Goal: Task Accomplishment & Management: Manage account settings

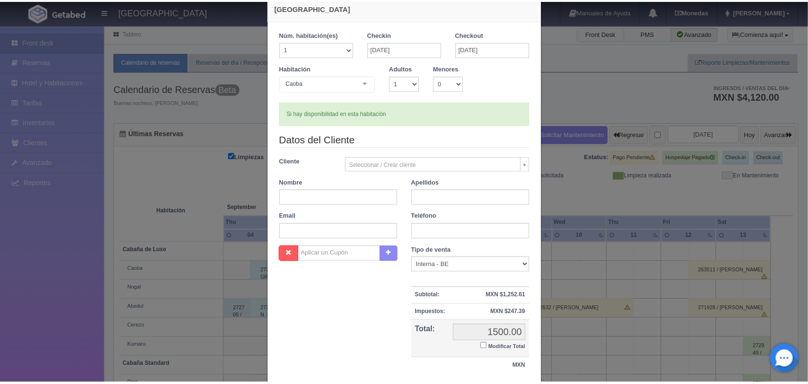
scroll to position [88, 0]
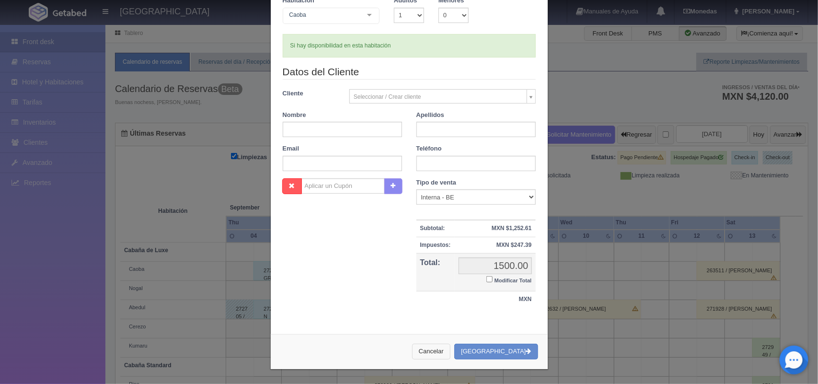
click at [442, 353] on button "Cancelar" at bounding box center [431, 351] width 38 height 16
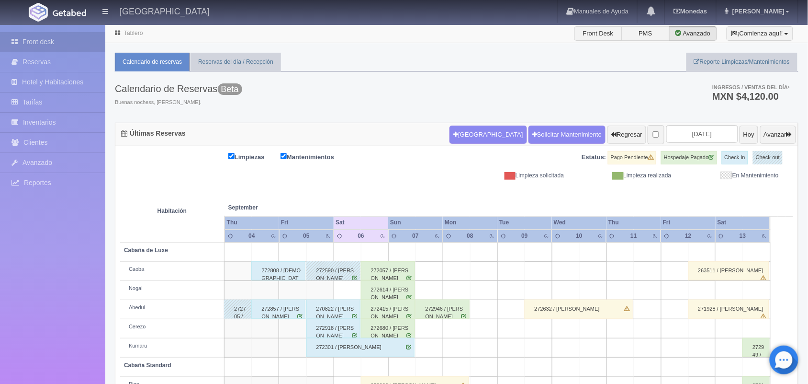
scroll to position [109, 0]
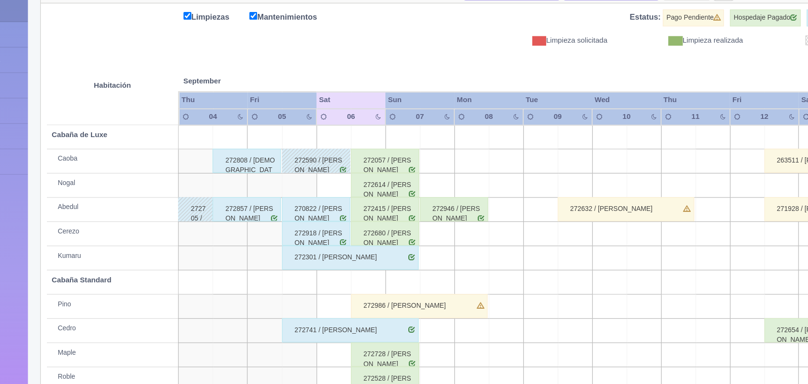
click at [398, 166] on div "272057 / [PERSON_NAME]" at bounding box center [388, 161] width 54 height 19
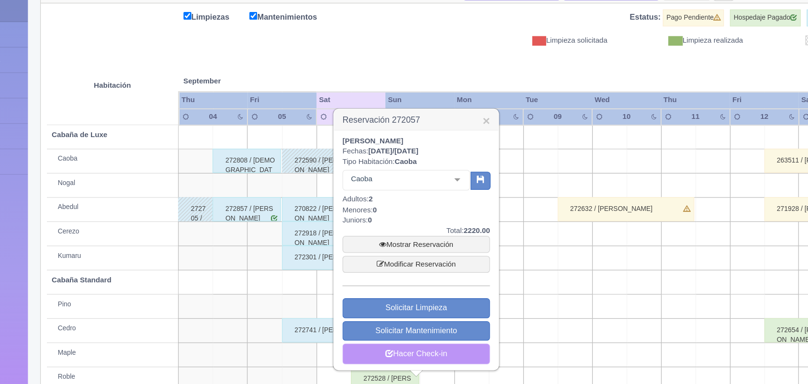
click at [414, 314] on link "Hacer Check-in" at bounding box center [412, 315] width 117 height 16
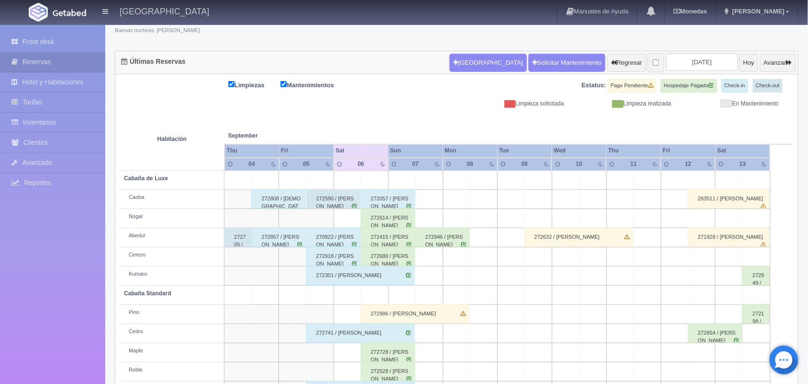
scroll to position [72, 0]
click at [381, 354] on div "272728 / [PERSON_NAME]" at bounding box center [388, 351] width 54 height 19
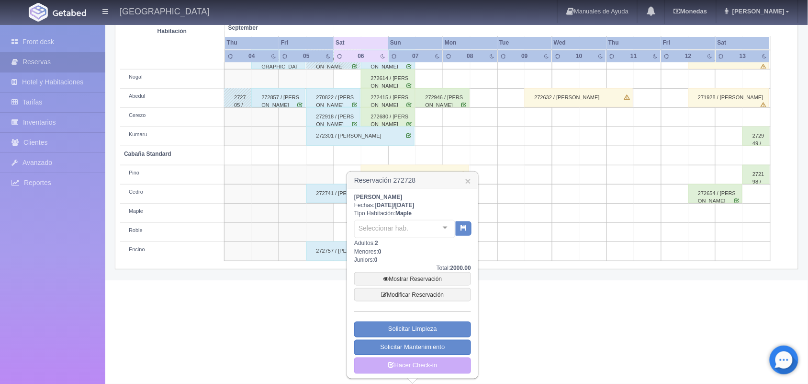
scroll to position [212, 0]
click at [425, 371] on link "Hacer Check-in" at bounding box center [412, 365] width 117 height 16
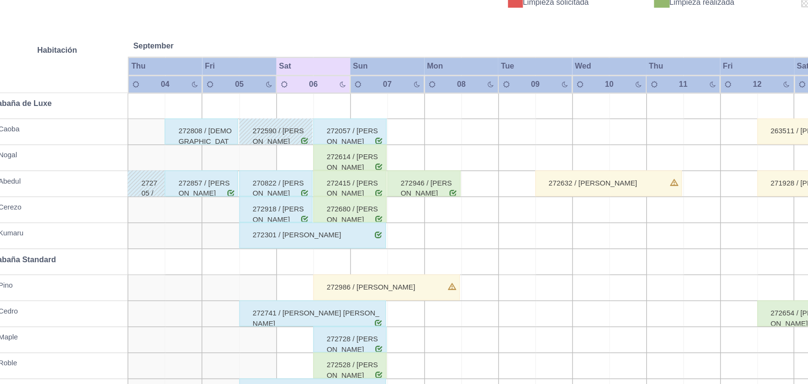
scroll to position [109, 0]
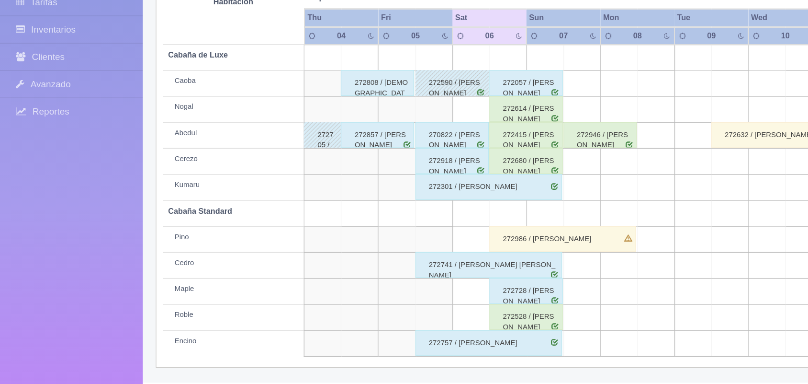
click at [374, 288] on div "272741 / [PERSON_NAME] [PERSON_NAME]" at bounding box center [361, 295] width 108 height 19
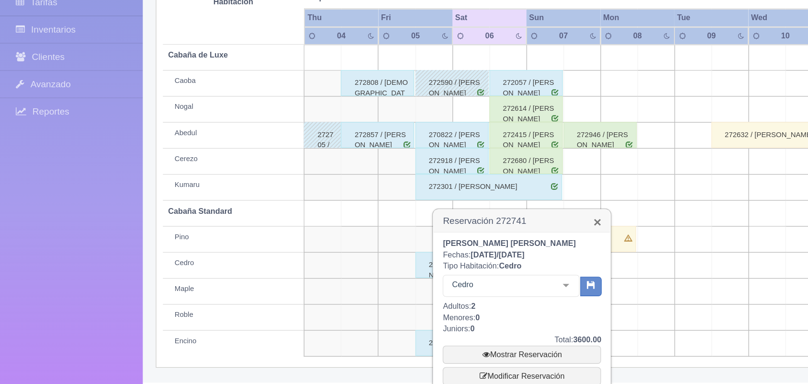
click at [440, 262] on link "×" at bounding box center [441, 264] width 6 height 10
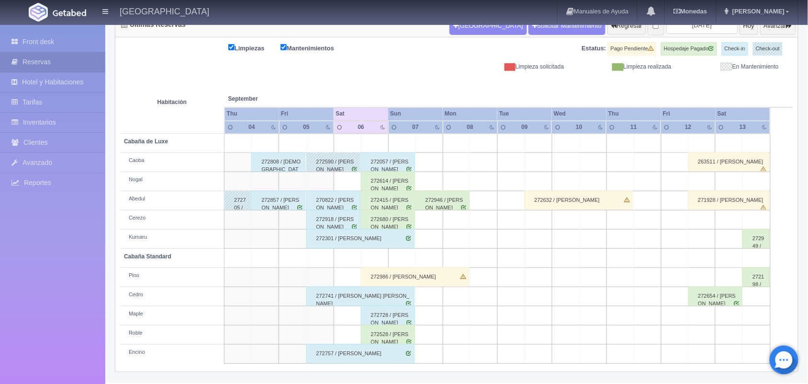
click at [456, 278] on div "272986 / [PERSON_NAME]" at bounding box center [415, 276] width 108 height 19
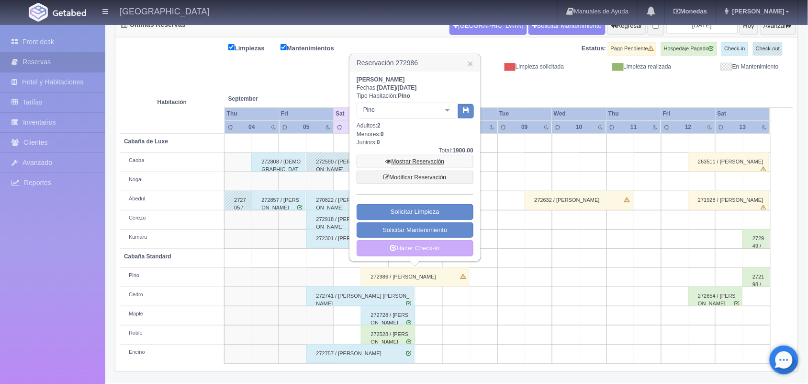
click at [420, 164] on link "Mostrar Reservación" at bounding box center [415, 161] width 117 height 13
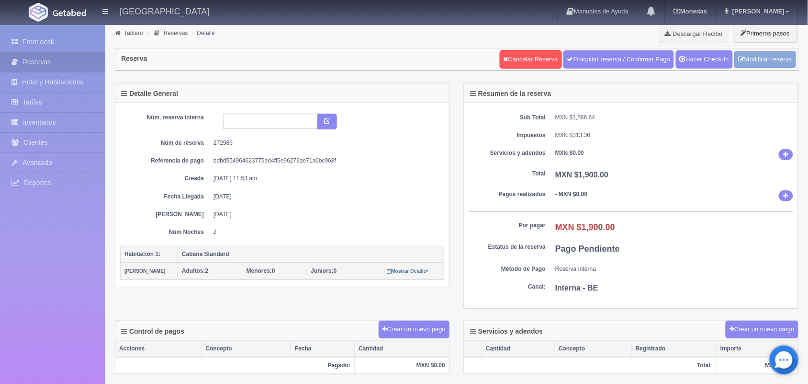
click at [789, 58] on link "Modificar reserva" at bounding box center [766, 60] width 62 height 18
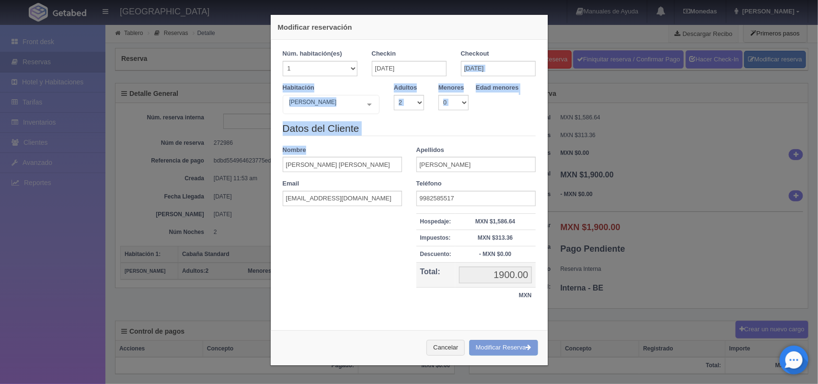
drag, startPoint x: 789, startPoint y: 58, endPoint x: 363, endPoint y: 151, distance: 435.8
click at [363, 151] on div "Modificar reservación Núm. habitación(es) 1 2 3 4 5 6 7 8 9 10 11 12 13 14 15 1…" at bounding box center [409, 192] width 818 height 384
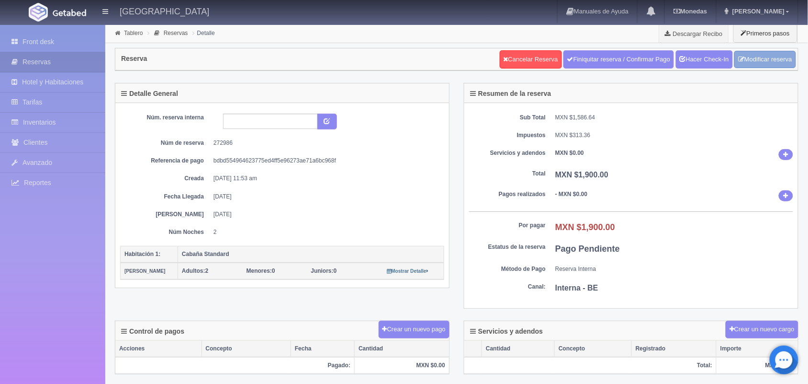
click at [783, 52] on link "Modificar reserva" at bounding box center [766, 60] width 62 height 18
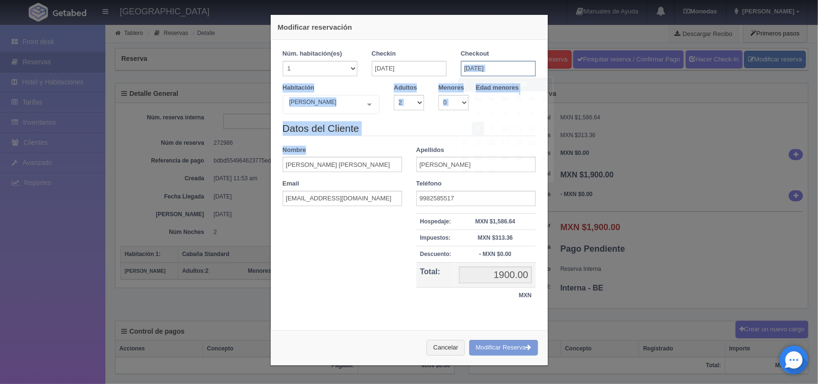
click at [477, 68] on input "[DATE]" at bounding box center [498, 68] width 75 height 15
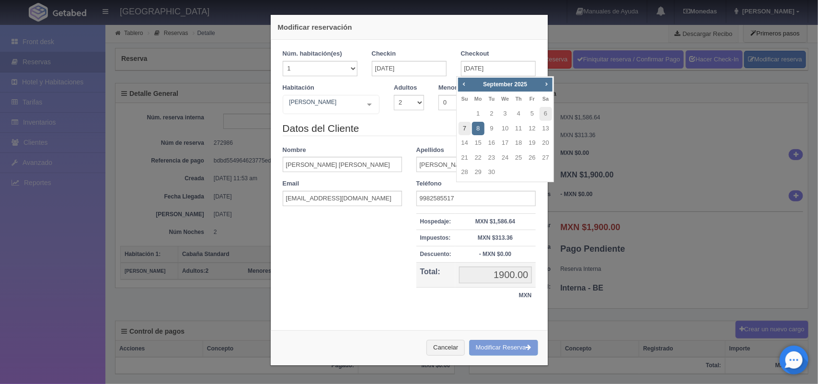
click at [465, 123] on link "7" at bounding box center [464, 129] width 12 height 14
type input "[DATE]"
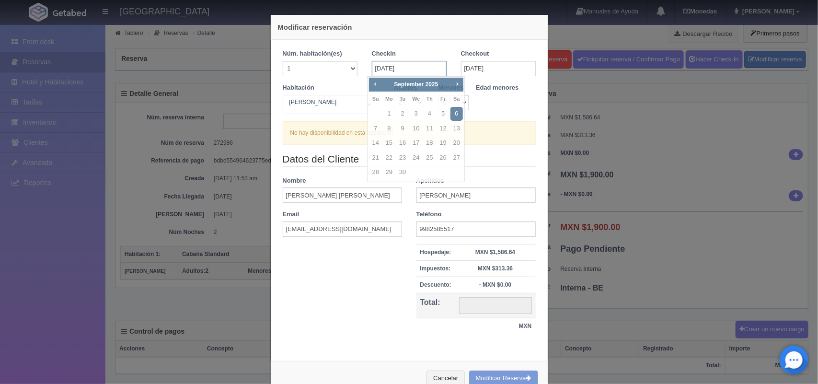
click at [406, 68] on input "[DATE]" at bounding box center [409, 68] width 75 height 15
click at [450, 113] on link "6" at bounding box center [456, 114] width 12 height 14
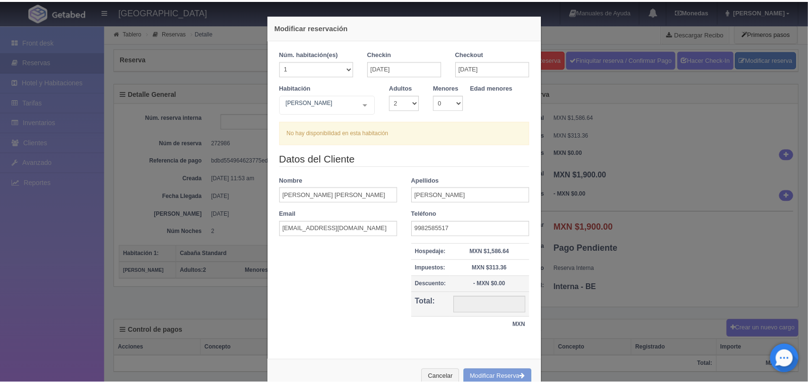
scroll to position [28, 0]
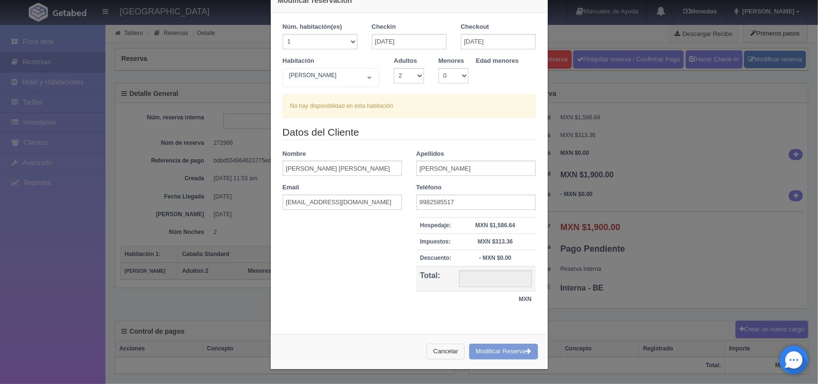
click at [434, 354] on button "Cancelar" at bounding box center [445, 351] width 38 height 16
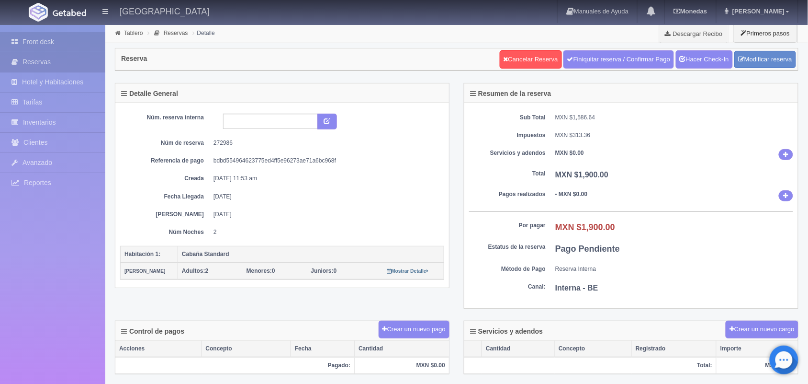
click at [29, 37] on link "Front desk" at bounding box center [52, 42] width 105 height 20
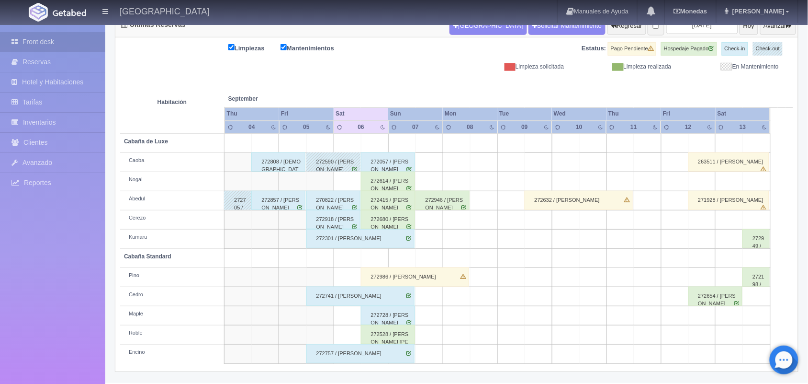
scroll to position [85, 0]
